Goal: Find specific page/section: Find specific page/section

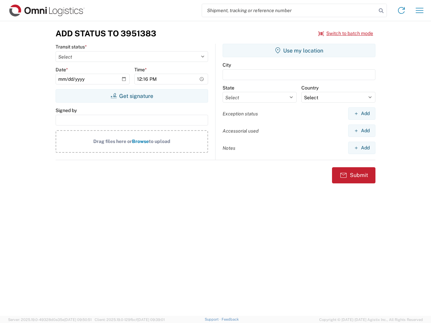
click at [289, 10] on input "search" at bounding box center [289, 10] width 174 height 13
click at [381, 11] on icon at bounding box center [381, 10] width 9 height 9
click at [401, 10] on icon at bounding box center [401, 10] width 11 height 11
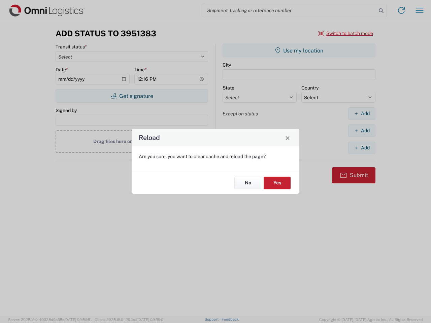
click at [420, 10] on div "Reload Are you sure, you want to clear cache and reload the page? No Yes" at bounding box center [215, 161] width 431 height 323
click at [346, 33] on div "Reload Are you sure, you want to clear cache and reload the page? No Yes" at bounding box center [215, 161] width 431 height 323
click at [132, 96] on div "Reload Are you sure, you want to clear cache and reload the page? No Yes" at bounding box center [215, 161] width 431 height 323
click at [299, 51] on div "Reload Are you sure, you want to clear cache and reload the page? No Yes" at bounding box center [215, 161] width 431 height 323
click at [362, 113] on div "Reload Are you sure, you want to clear cache and reload the page? No Yes" at bounding box center [215, 161] width 431 height 323
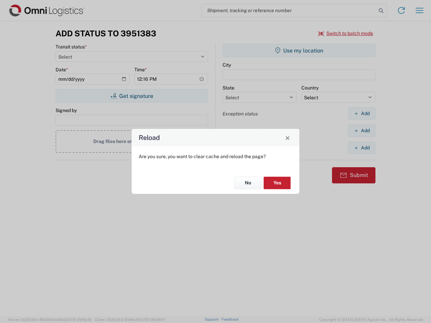
click at [362, 131] on div "Reload Are you sure, you want to clear cache and reload the page? No Yes" at bounding box center [215, 161] width 431 height 323
click at [362, 148] on div "Reload Are you sure, you want to clear cache and reload the page? No Yes" at bounding box center [215, 161] width 431 height 323
